Goal: Information Seeking & Learning: Learn about a topic

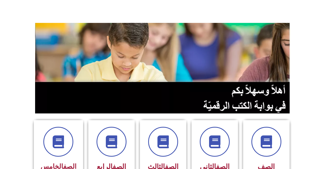
scroll to position [52, 0]
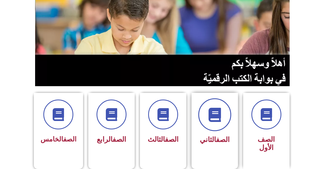
click at [202, 123] on span at bounding box center [214, 114] width 33 height 33
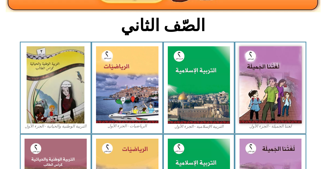
scroll to position [129, 0]
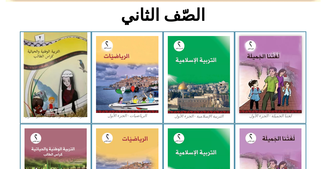
click at [71, 82] on img at bounding box center [55, 74] width 63 height 85
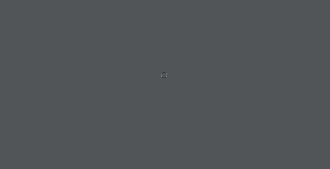
scroll to position [0, 14]
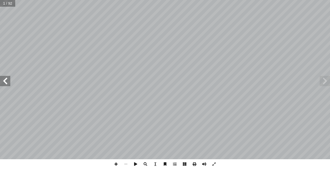
click at [6, 82] on span at bounding box center [5, 81] width 10 height 10
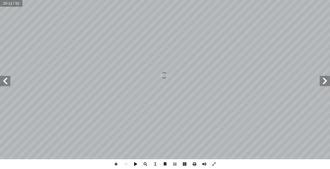
click at [326, 83] on span at bounding box center [325, 81] width 10 height 10
click at [8, 84] on span at bounding box center [5, 81] width 10 height 10
click at [143, 164] on span at bounding box center [145, 165] width 10 height 10
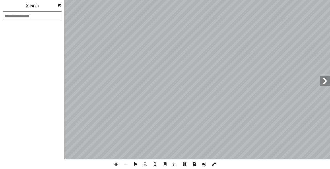
click at [57, 3] on span at bounding box center [59, 5] width 9 height 10
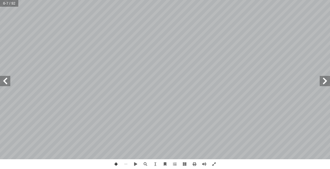
click at [115, 164] on span at bounding box center [116, 165] width 10 height 10
click at [127, 164] on span at bounding box center [126, 165] width 10 height 10
click at [5, 80] on span at bounding box center [5, 81] width 10 height 10
click at [118, 165] on span at bounding box center [116, 165] width 10 height 10
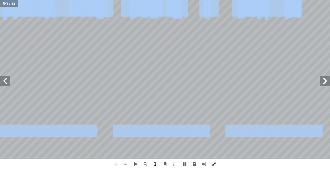
click at [152, 165] on div "4 حيح: َّ لص � ِ كان َ م ْ ل � ها في ُ ب ُ ت ْ ك أ �و ، َ ورة ّ لص � ُ ب ِ ناس …" at bounding box center [165, 84] width 330 height 169
click at [126, 164] on span at bounding box center [126, 165] width 10 height 10
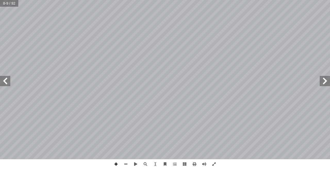
click at [118, 165] on span at bounding box center [116, 165] width 10 height 10
click at [143, 164] on span at bounding box center [145, 165] width 10 height 10
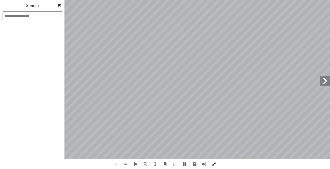
click at [127, 165] on span at bounding box center [126, 165] width 10 height 10
click at [126, 165] on span at bounding box center [126, 165] width 10 height 10
click at [55, 91] on div "1 2 3 4 5 6 7 8 9 10 11 12 13 14 15 16 17 18 19 20 21 22 23 24 25 26 27 28 29 3…" at bounding box center [32, 101] width 64 height 136
click at [59, 92] on div "1 2 3 4 5 6 7 8 9 10 11 12 13 14 15 16 17 18 19 20 21 22 23 24 25 26 27 28 29 3…" at bounding box center [32, 101] width 64 height 136
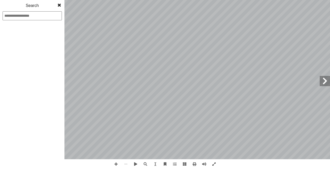
click at [324, 84] on span at bounding box center [325, 81] width 10 height 10
click at [49, 81] on div "1 2 3 4 5 6 7 8 9 10 11 12 13 14 15 16 17 18 19 20 21 22 23 24 25 26 27 28 29 3…" at bounding box center [32, 101] width 64 height 136
click at [146, 162] on span at bounding box center [145, 165] width 10 height 10
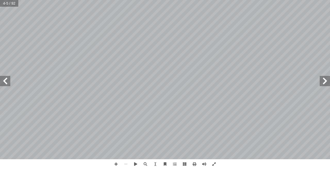
click at [8, 84] on span at bounding box center [5, 81] width 10 height 10
click at [143, 165] on span at bounding box center [145, 165] width 10 height 10
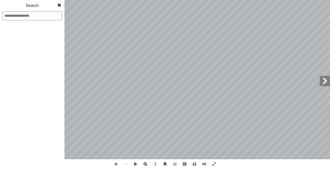
click at [143, 164] on span at bounding box center [145, 165] width 10 height 10
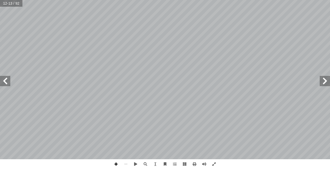
click at [116, 162] on span at bounding box center [116, 165] width 10 height 10
